Goal: Check status: Check status

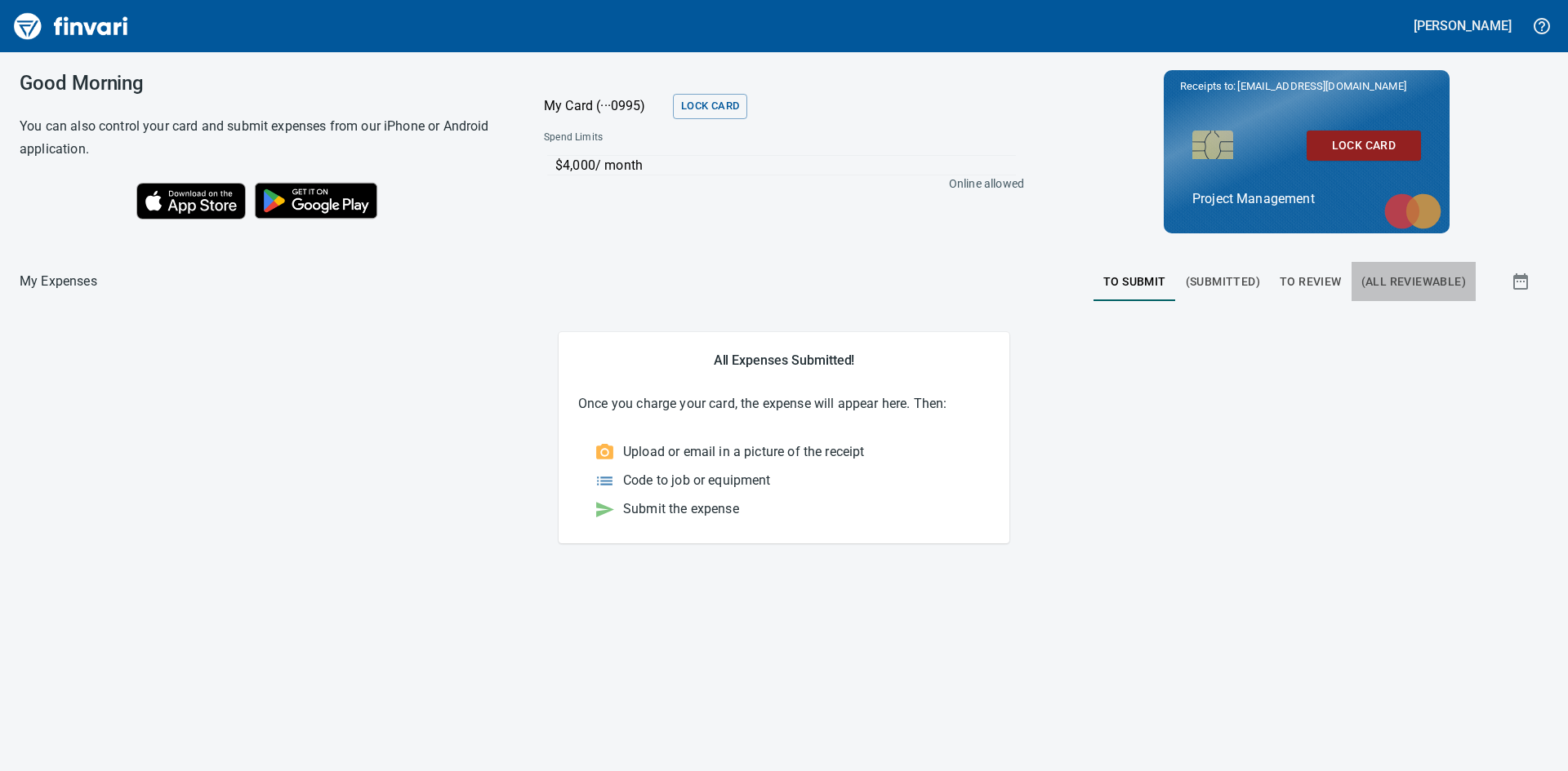
click at [1429, 281] on span "(All Reviewable)" at bounding box center [1413, 282] width 104 height 20
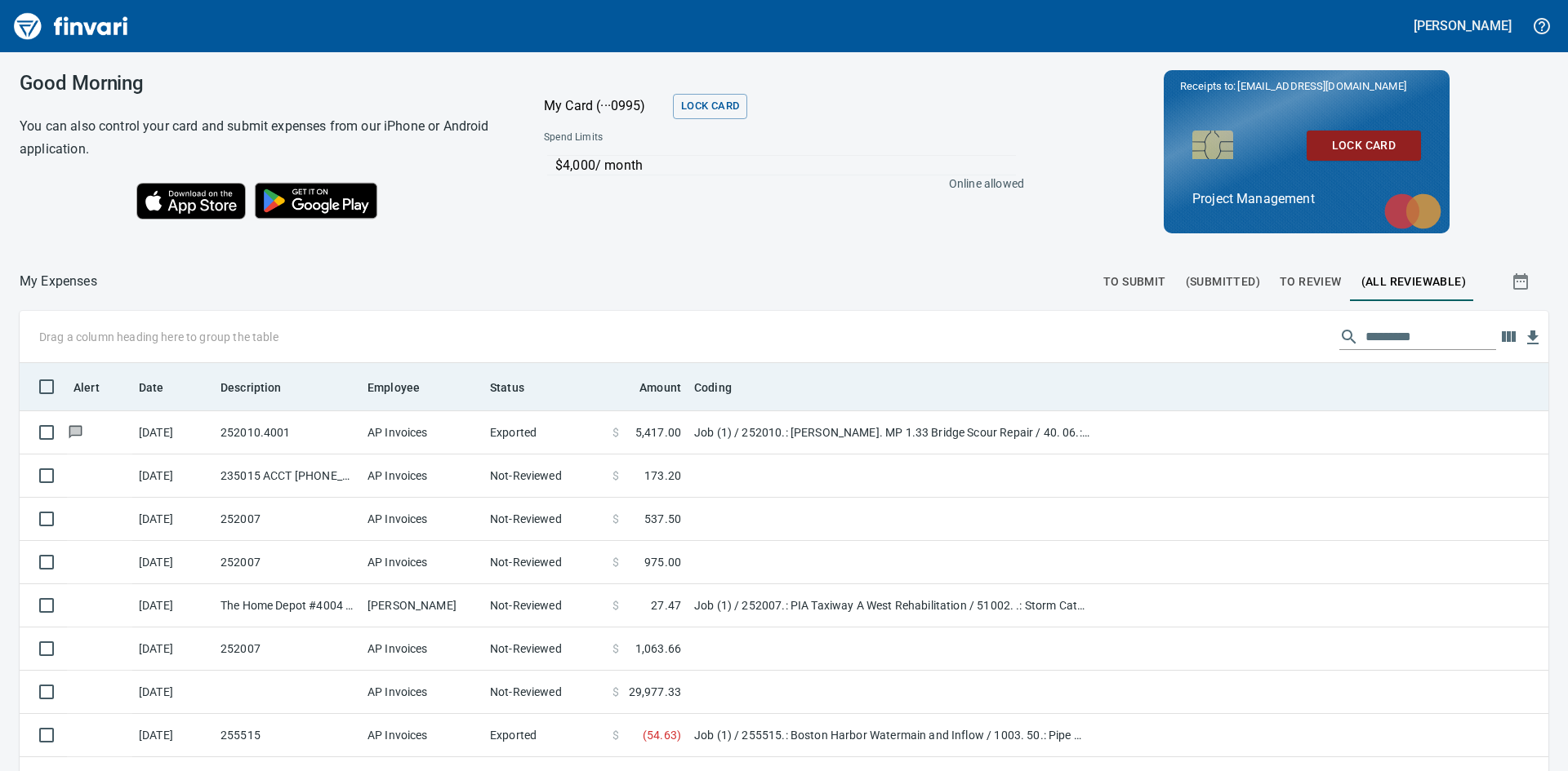
scroll to position [183, 0]
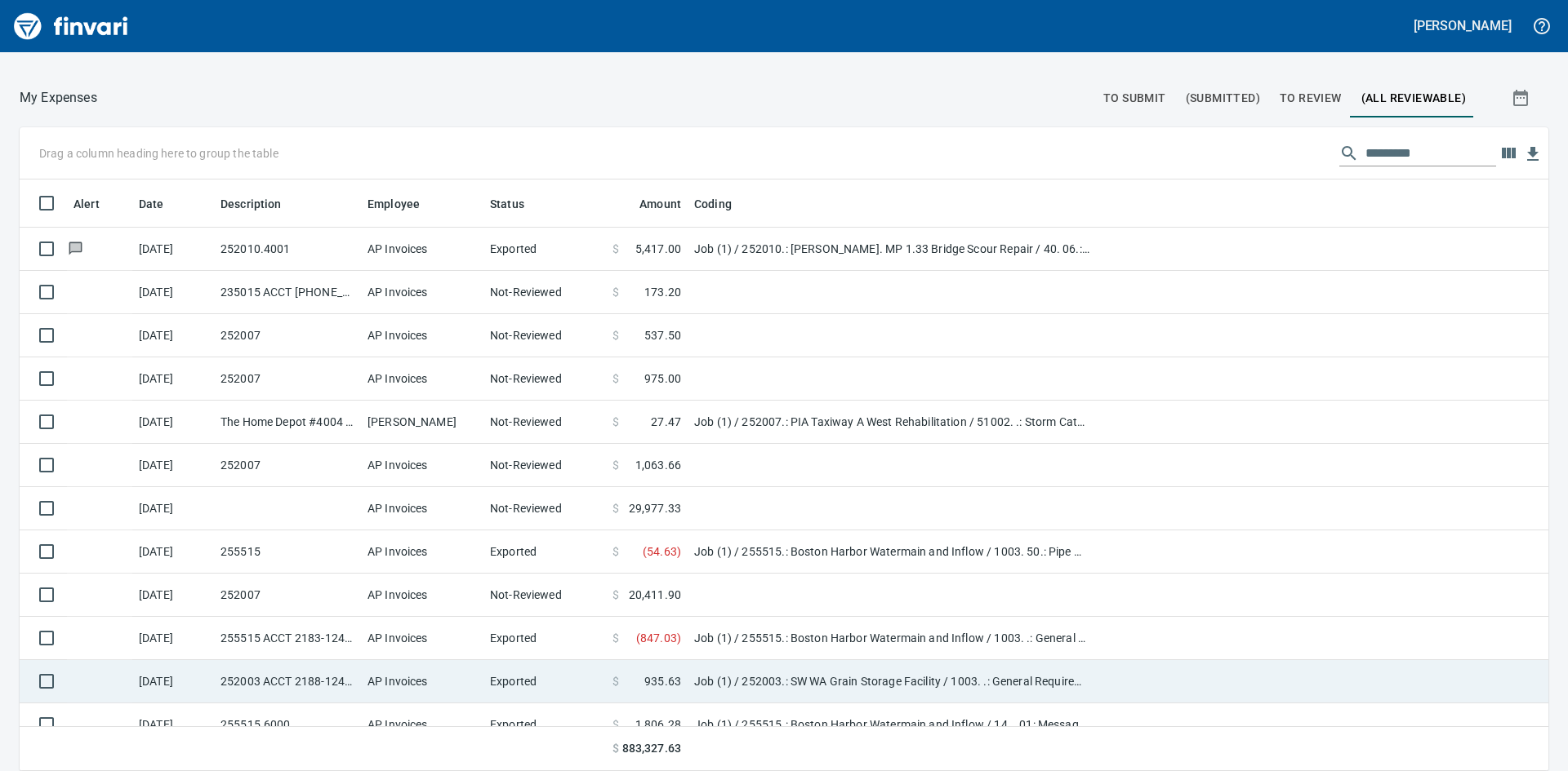
click at [312, 691] on td "252003 ACCT 2188-1242268" at bounding box center [287, 682] width 147 height 43
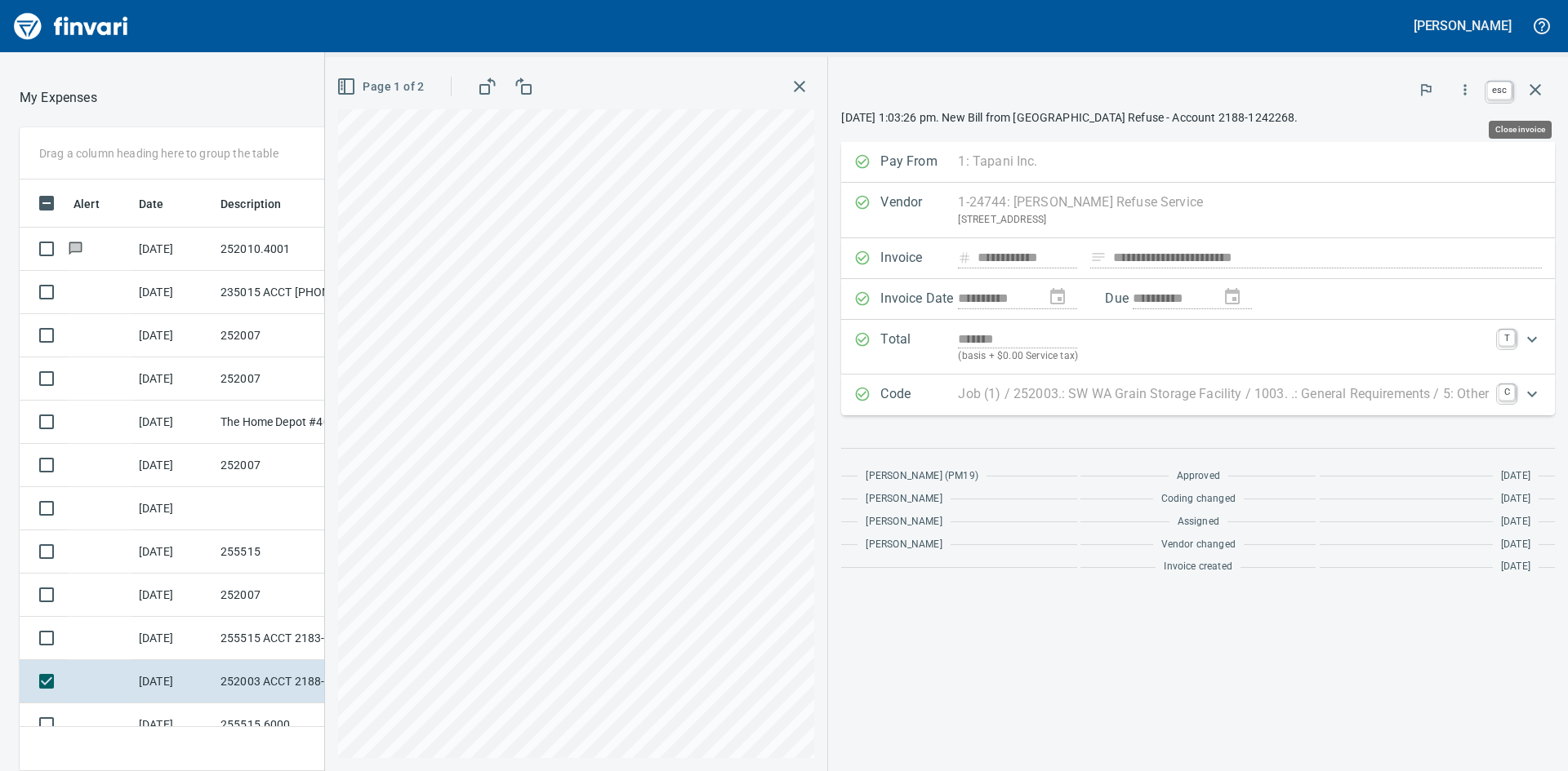
scroll to position [579, 1083]
click at [1535, 87] on icon "button" at bounding box center [1535, 89] width 19 height 19
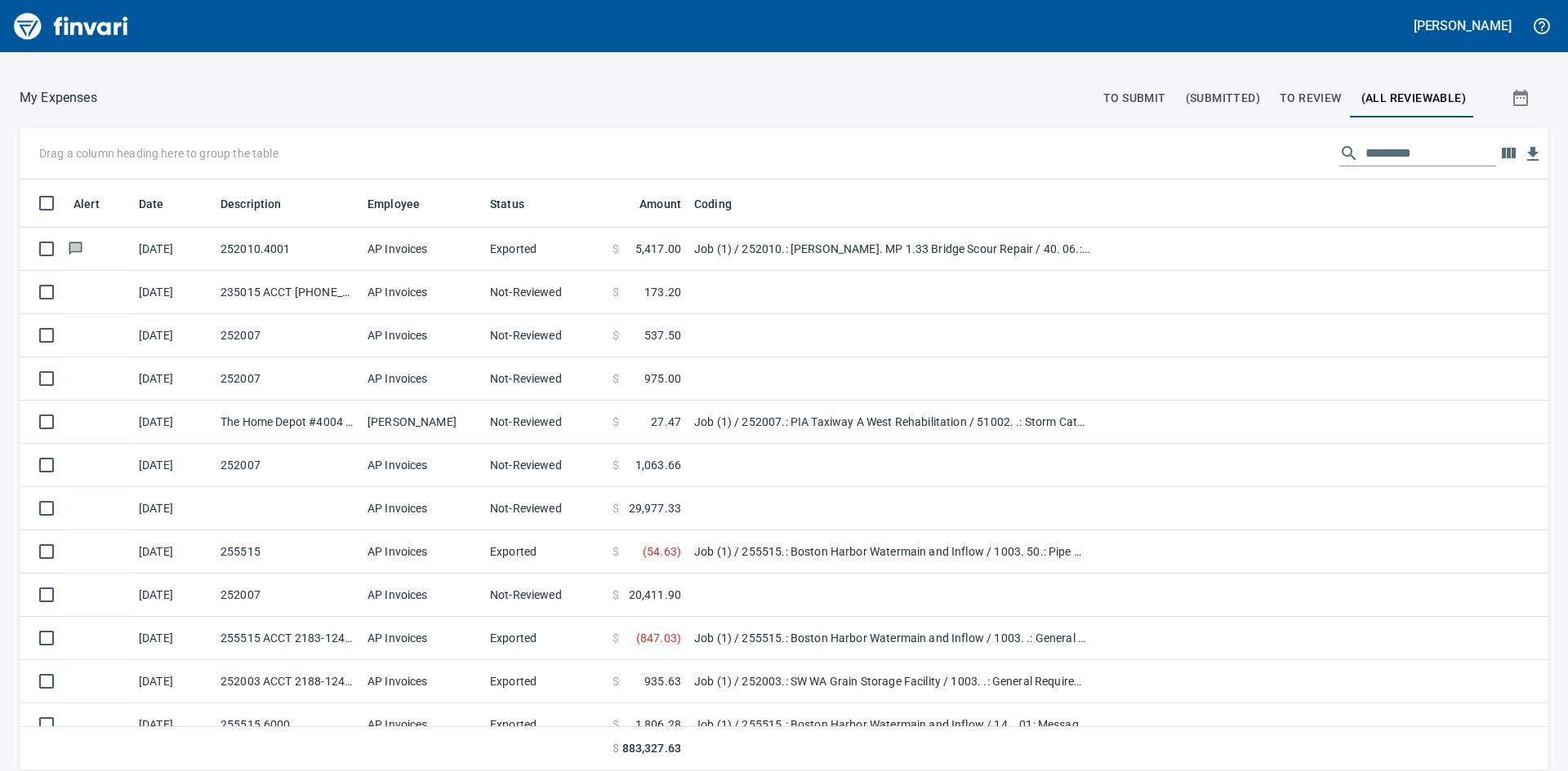
scroll to position [579, 1491]
